Goal: Task Accomplishment & Management: Manage account settings

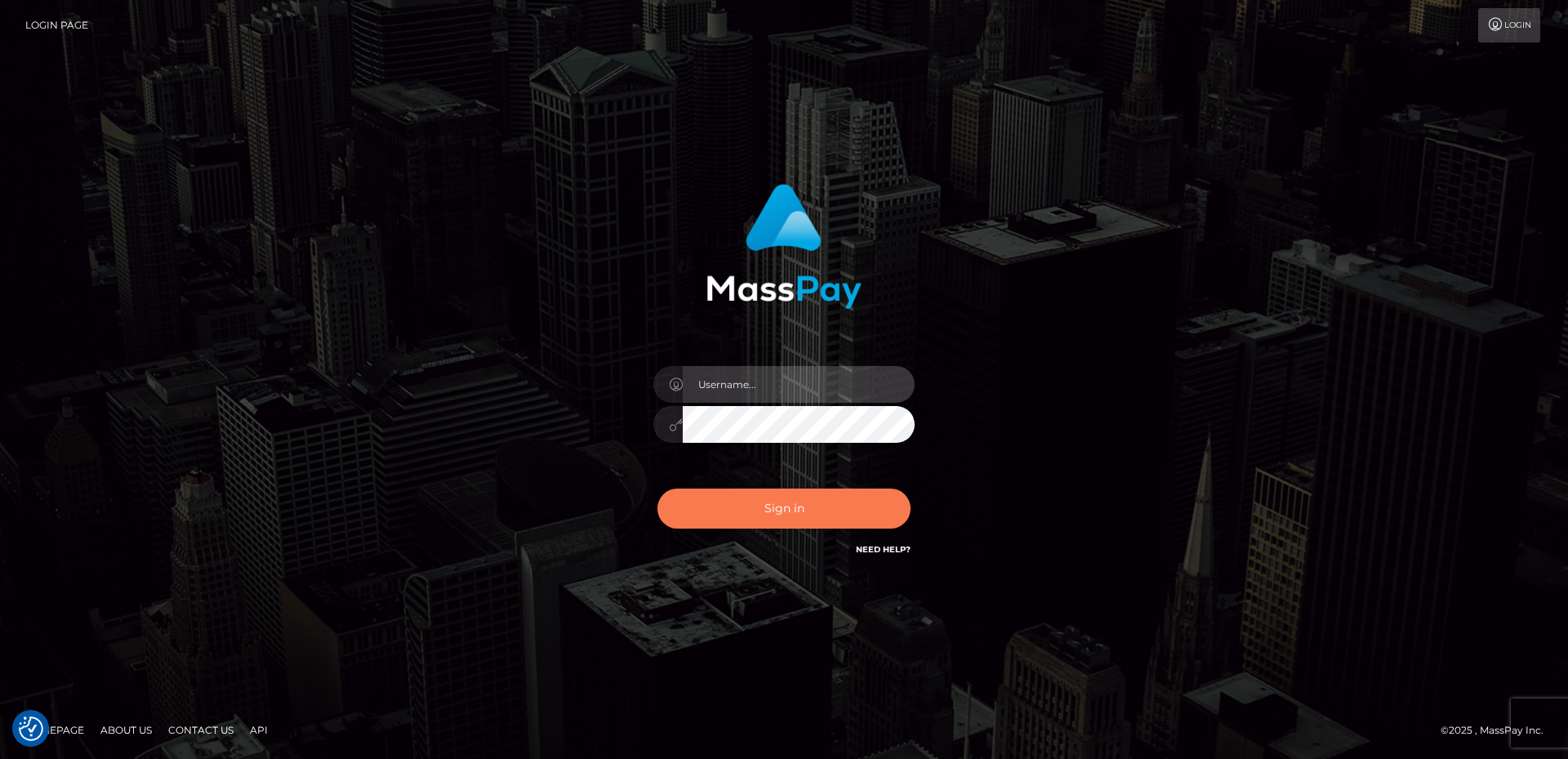
type input "Anthony.Spree"
click at [745, 499] on button "Sign in" at bounding box center [784, 508] width 253 height 40
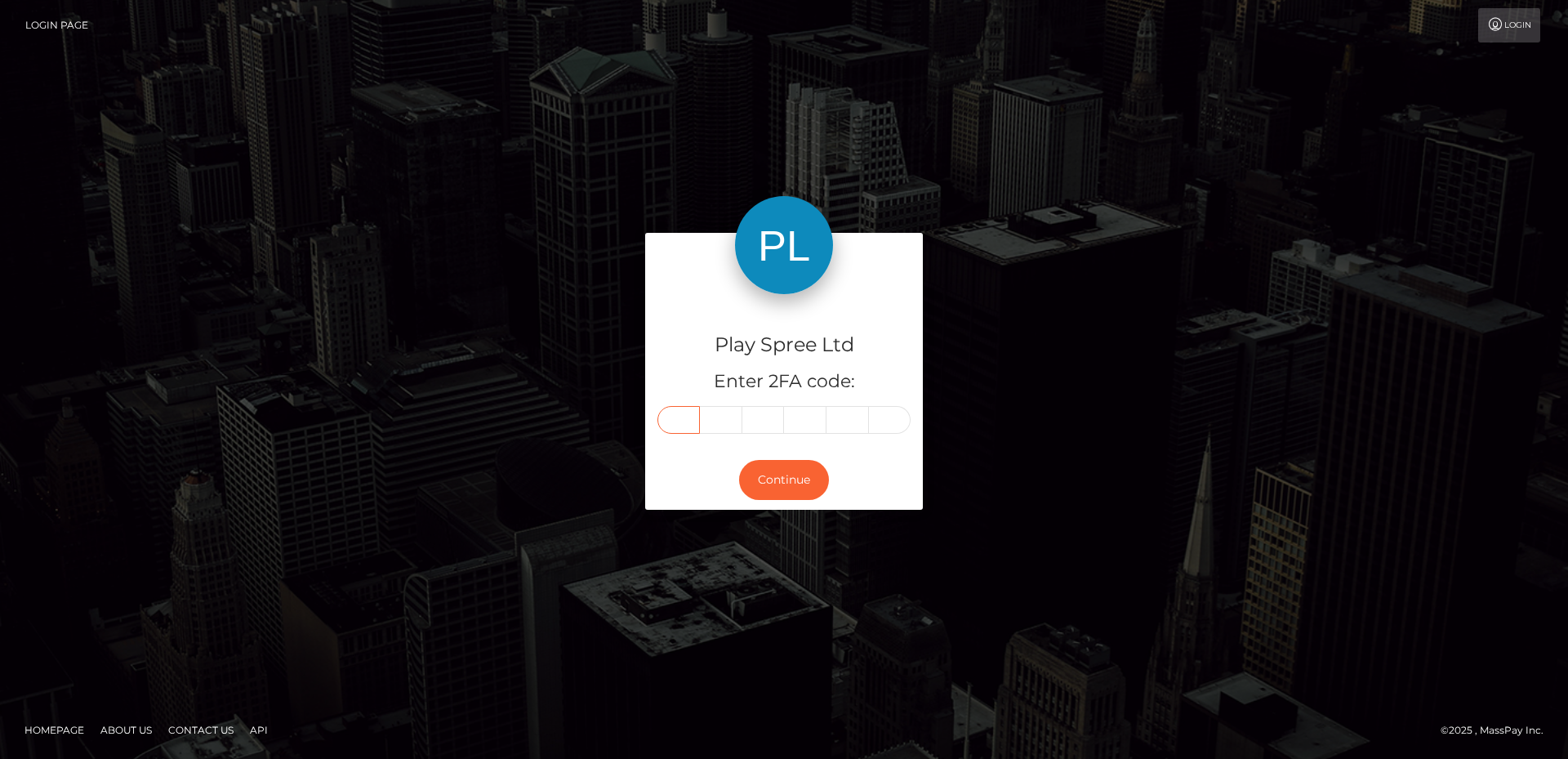
drag, startPoint x: 684, startPoint y: 424, endPoint x: 700, endPoint y: 425, distance: 16.0
click at [684, 424] on input "text" at bounding box center [679, 419] width 43 height 28
type input "7"
type input "1"
type input "2"
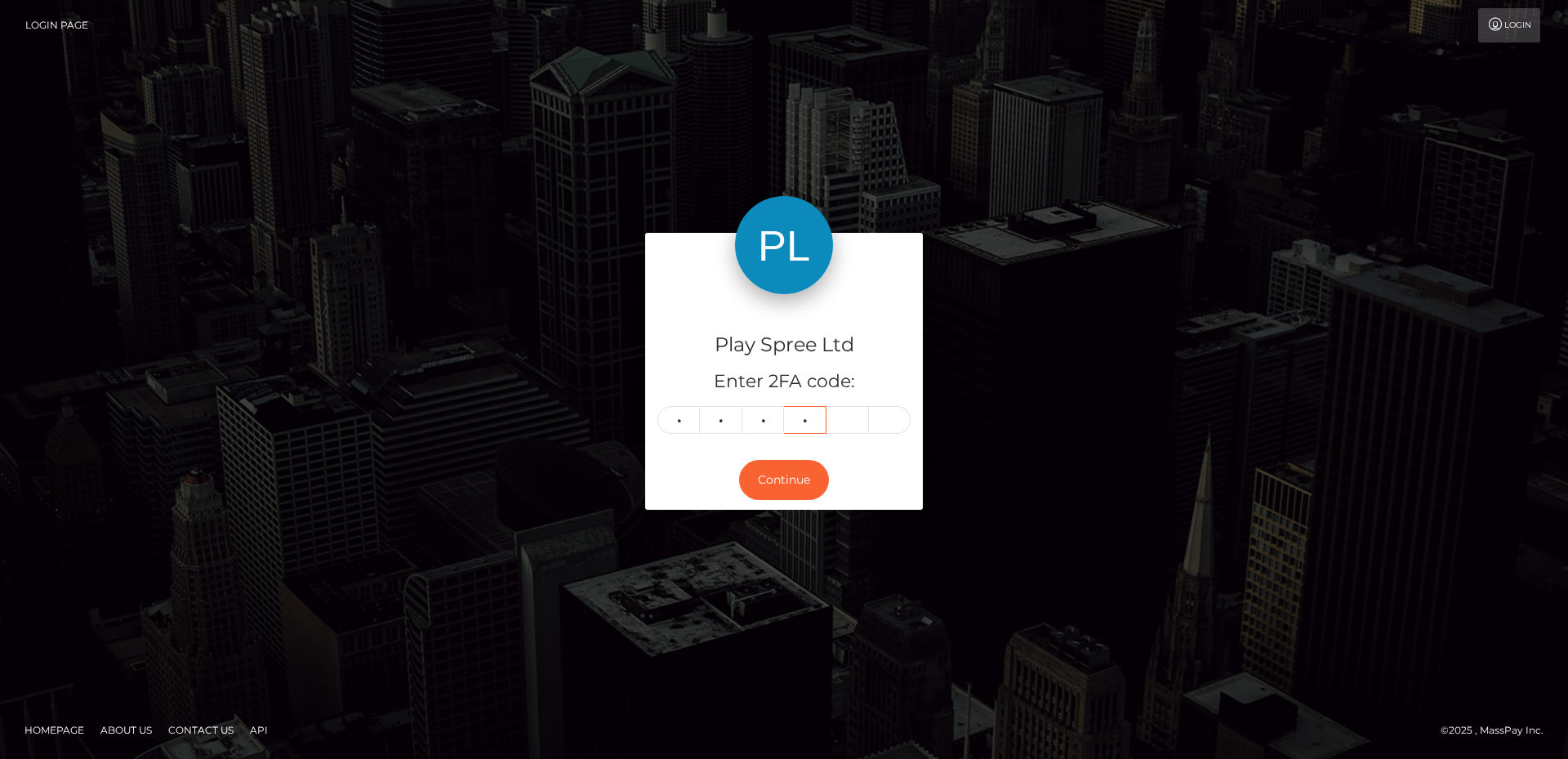
type input "3"
type input "0"
type input "2"
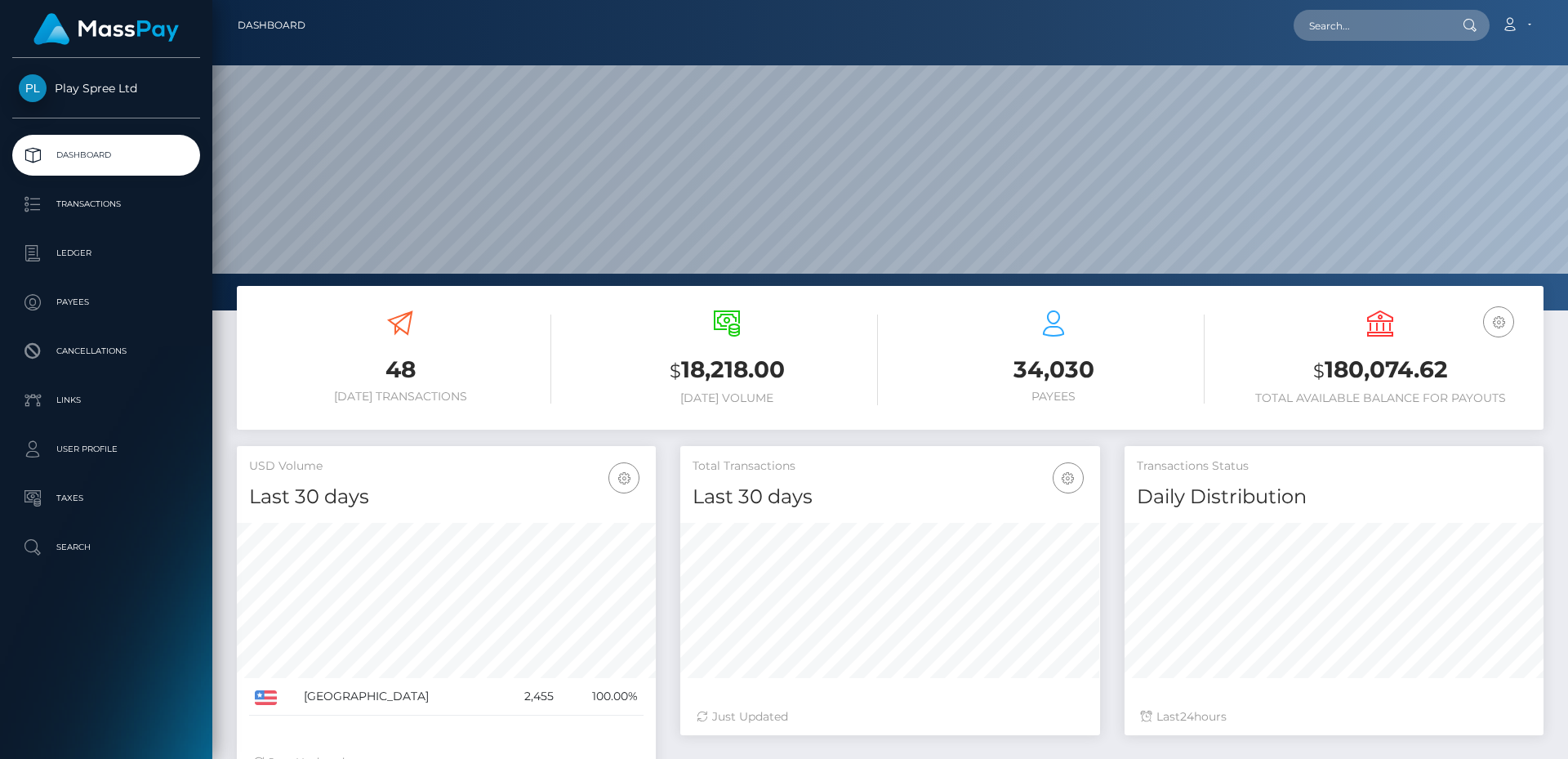
scroll to position [290, 420]
click at [1373, 375] on h3 "$ 180,074.62" at bounding box center [1380, 371] width 302 height 34
copy h3 "180,074.62"
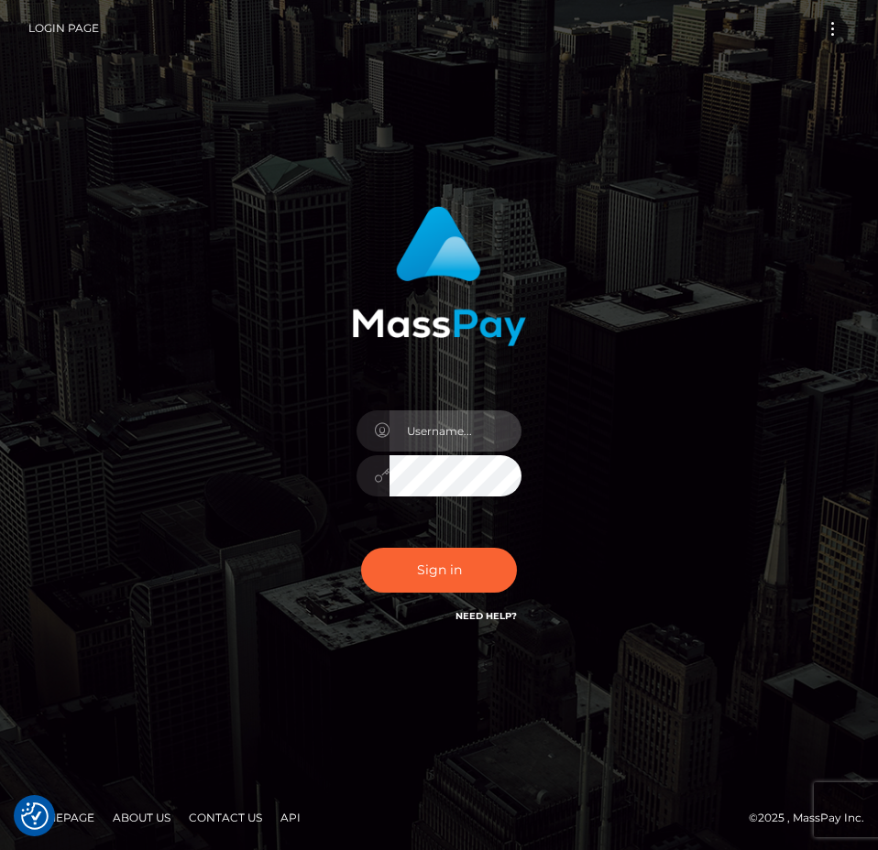
type input "Anthony.Spree"
click at [776, 567] on div "[PERSON_NAME].Spree" at bounding box center [439, 425] width 878 height 741
